Goal: Task Accomplishment & Management: Use online tool/utility

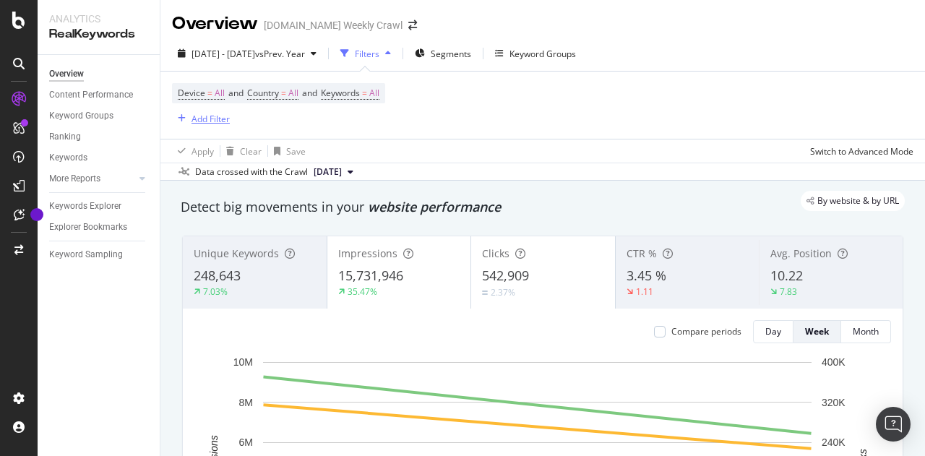
click at [213, 118] on div "Add Filter" at bounding box center [211, 119] width 38 height 12
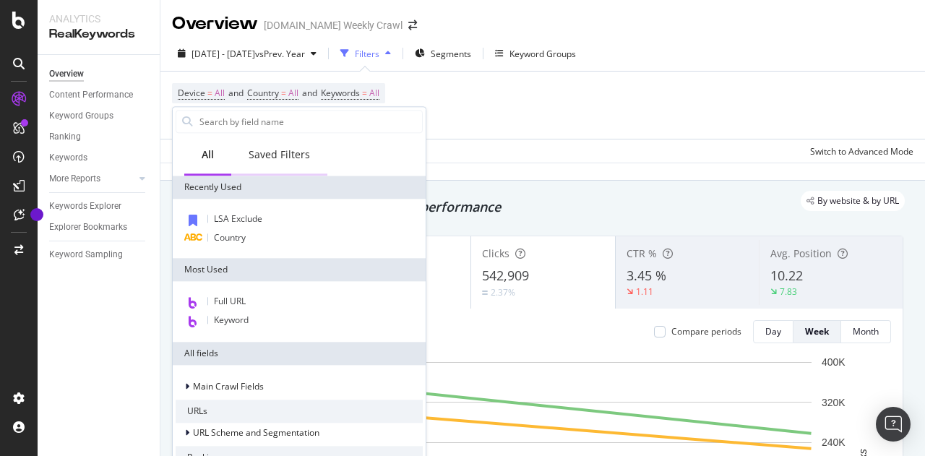
click at [295, 156] on div "Saved Filters" at bounding box center [279, 154] width 61 height 14
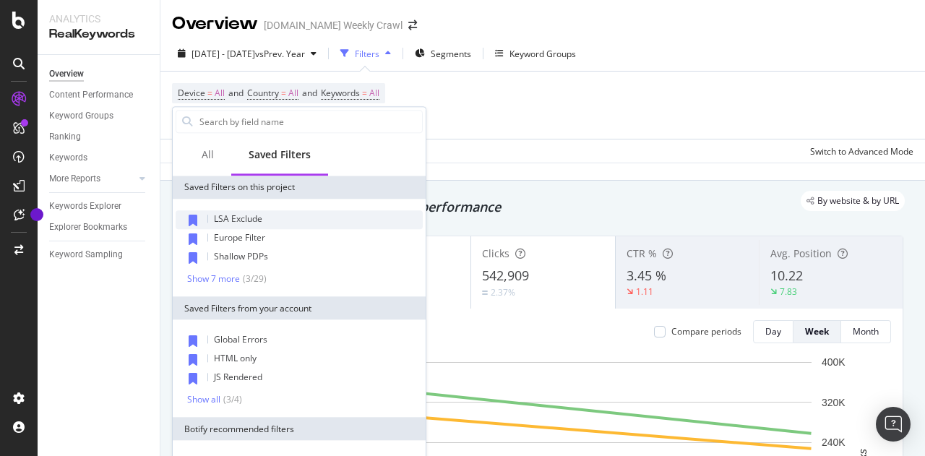
click at [255, 217] on span "LSA Exclude" at bounding box center [238, 219] width 48 height 12
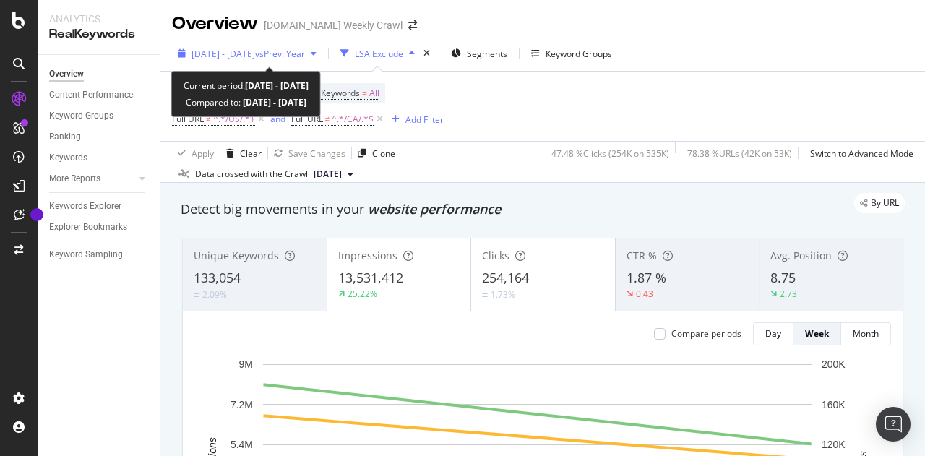
click at [322, 46] on div "[DATE] - [DATE] vs Prev. Year" at bounding box center [247, 54] width 150 height 22
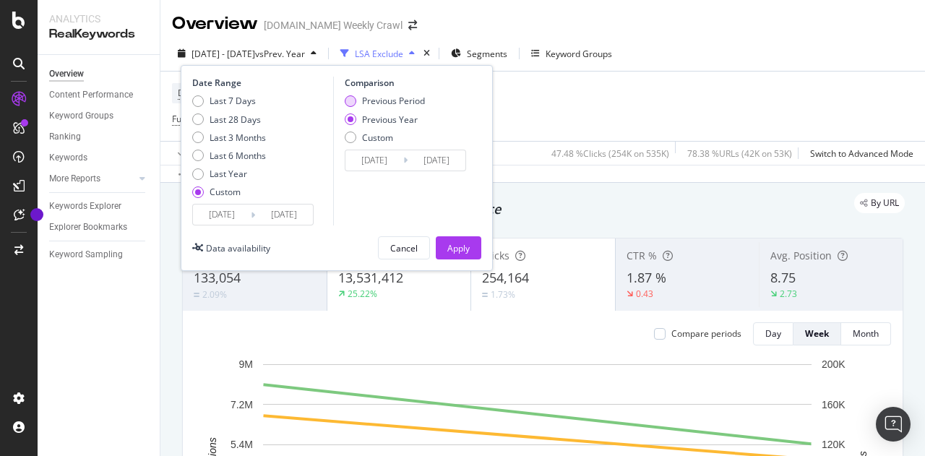
click at [356, 102] on div "Previous Period" at bounding box center [385, 101] width 80 height 12
type input "[DATE]"
click at [473, 248] on button "Apply" at bounding box center [459, 247] width 46 height 23
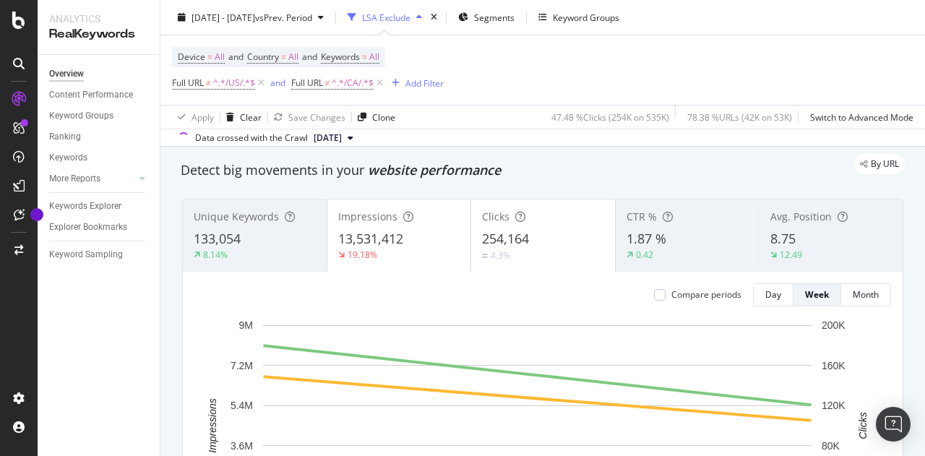
scroll to position [78, 0]
